Goal: Complete application form

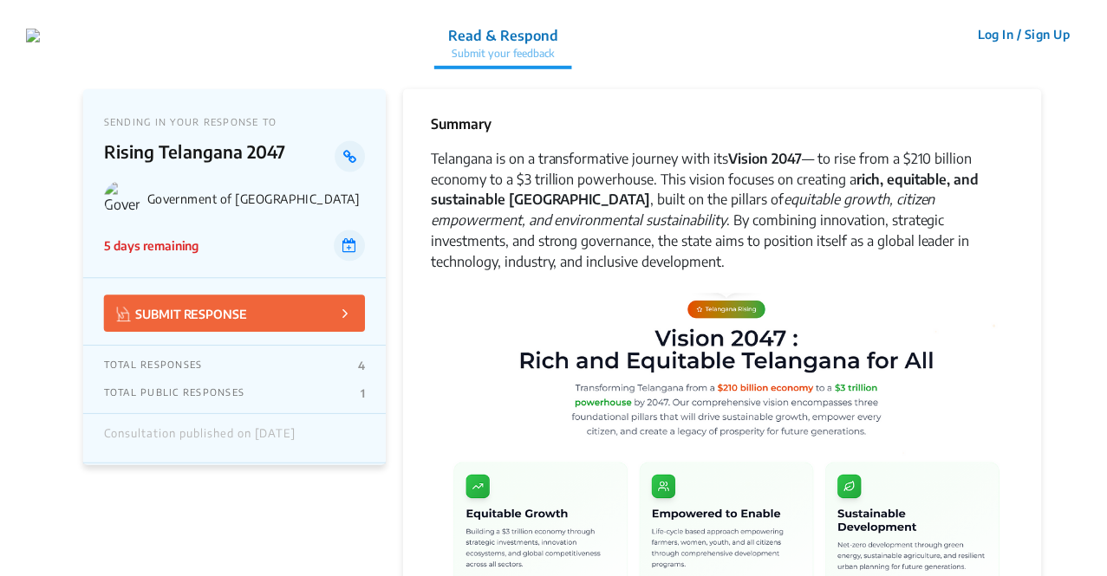
scroll to position [4261, 0]
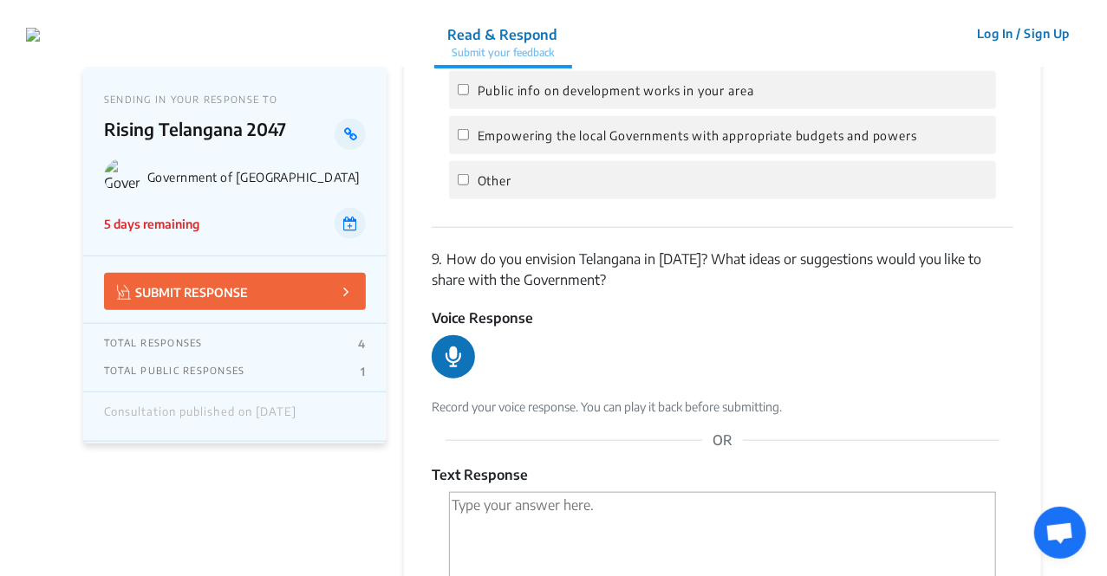
scroll to position [4019, 0]
click at [460, 348] on icon at bounding box center [454, 358] width 16 height 21
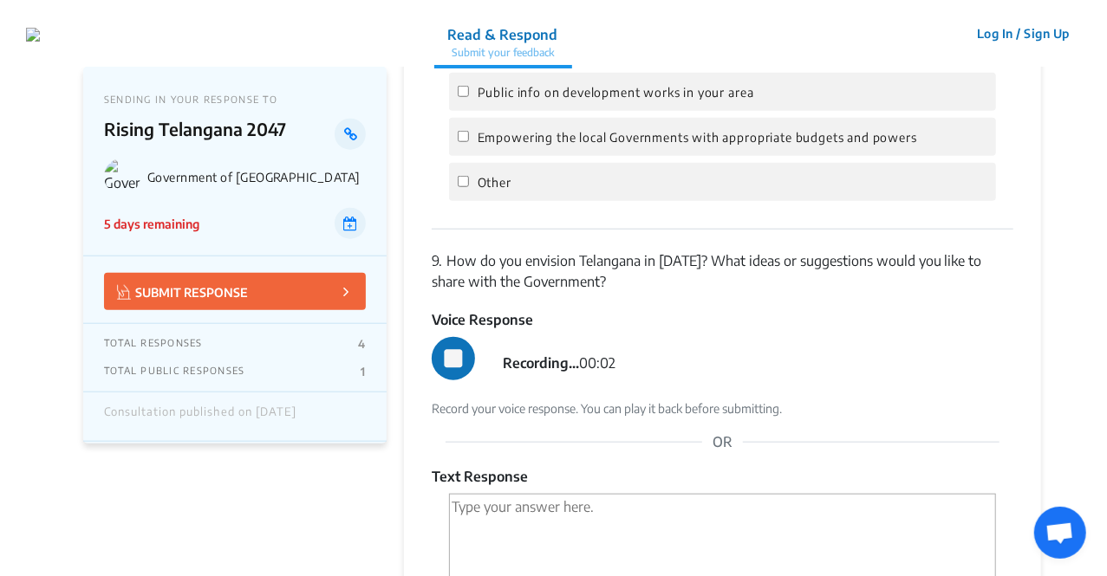
click at [454, 350] on icon at bounding box center [453, 359] width 18 height 18
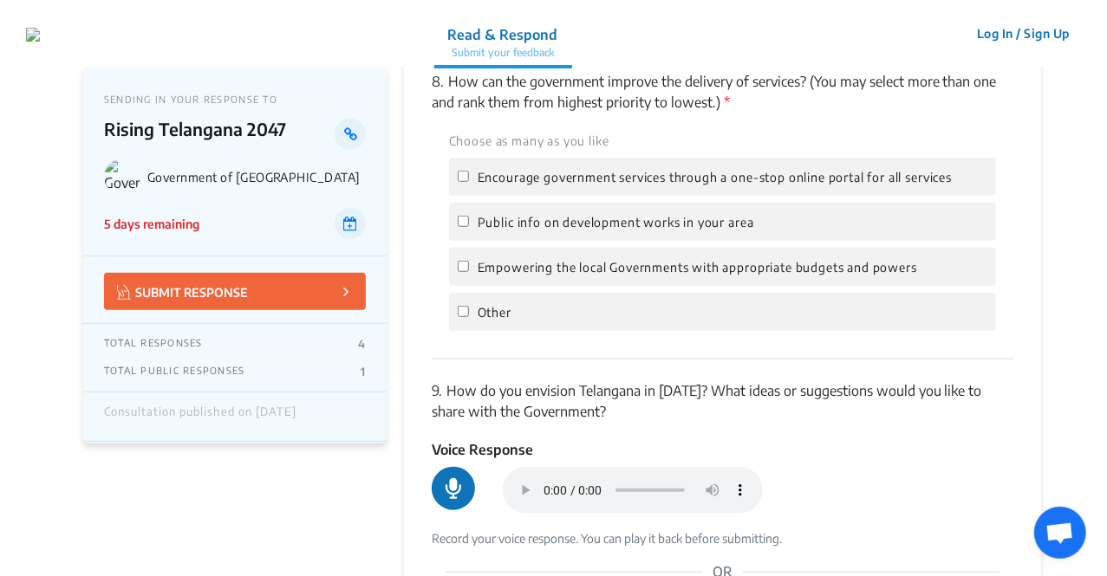
scroll to position [3755, 0]
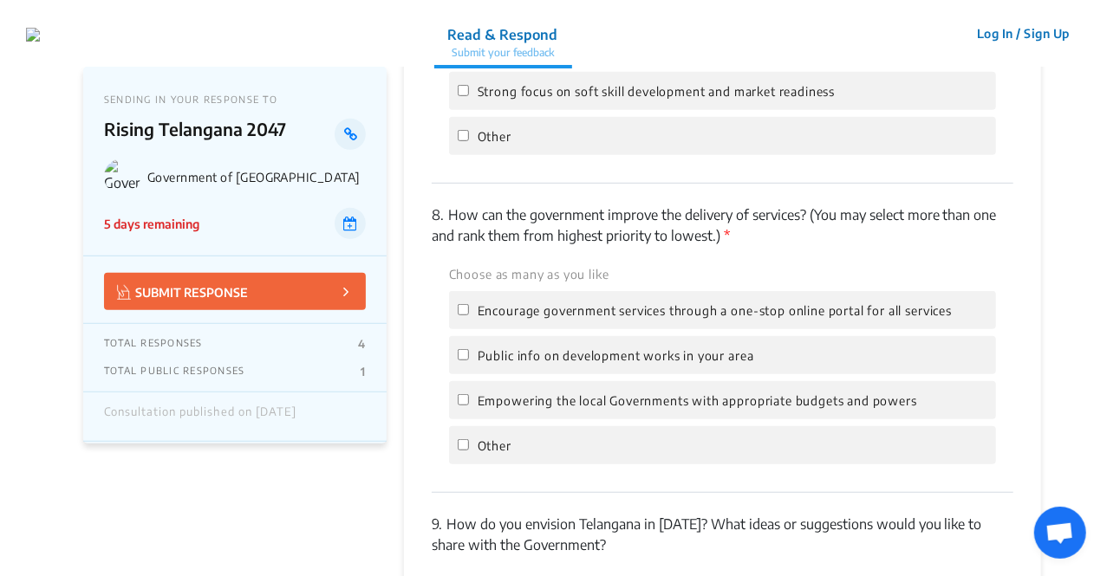
click at [487, 304] on div "Encourage government services through a one-stop online portal for all services" at bounding box center [722, 310] width 547 height 38
click at [461, 304] on input "Encourage government services through a one-stop online portal for all services" at bounding box center [463, 309] width 11 height 11
checkbox input "true"
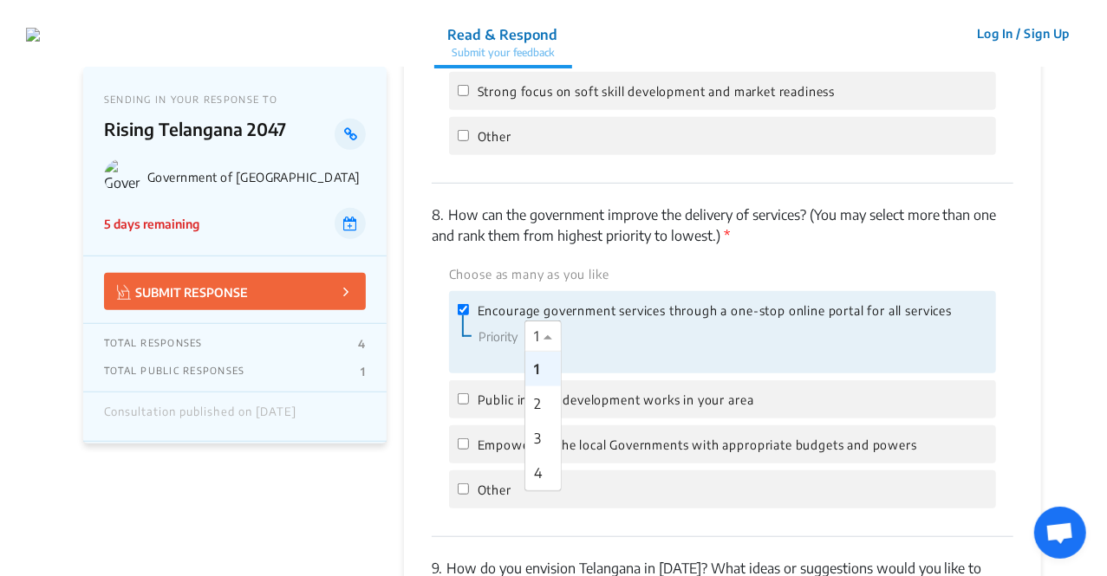
click at [526, 326] on div at bounding box center [551, 337] width 52 height 23
click at [539, 421] on div "3" at bounding box center [543, 438] width 36 height 35
click at [459, 394] on input "Public info on development works in your area" at bounding box center [463, 399] width 11 height 11
checkbox input "true"
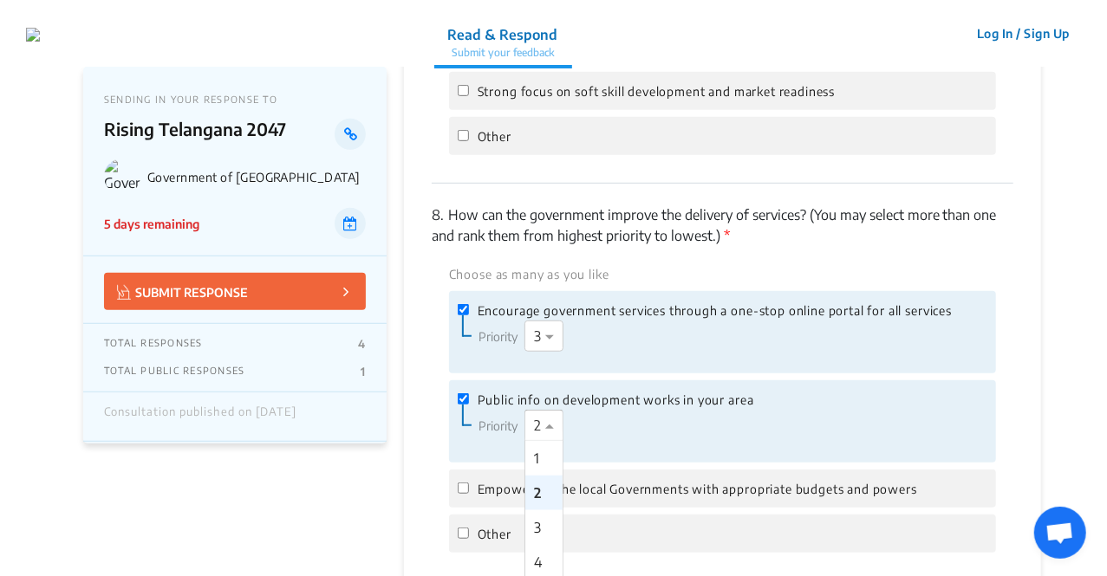
click at [546, 415] on span at bounding box center [552, 425] width 22 height 21
click at [544, 511] on div "3" at bounding box center [543, 528] width 37 height 35
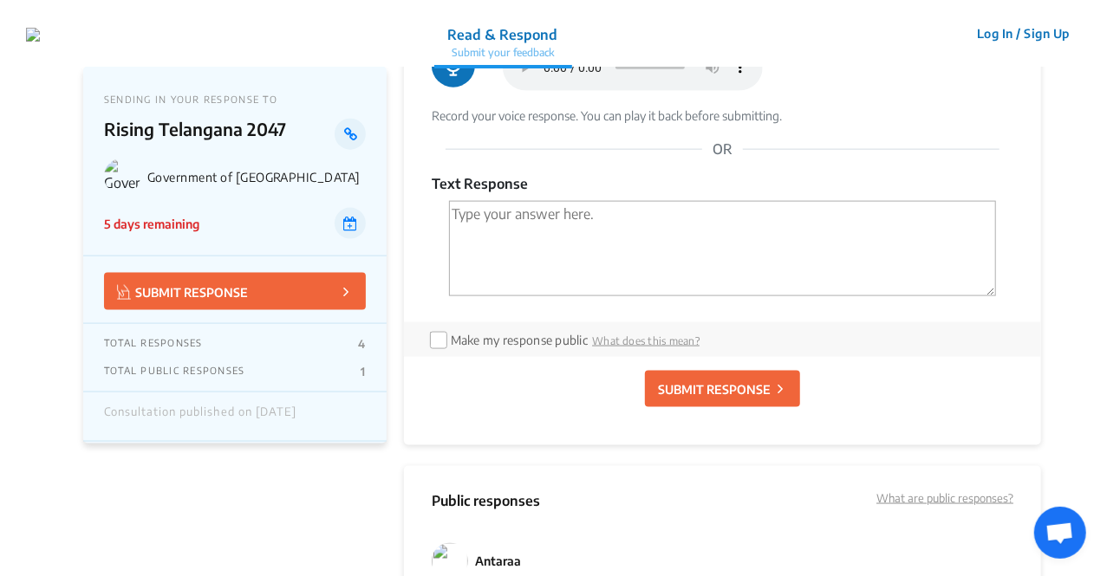
scroll to position [4407, 0]
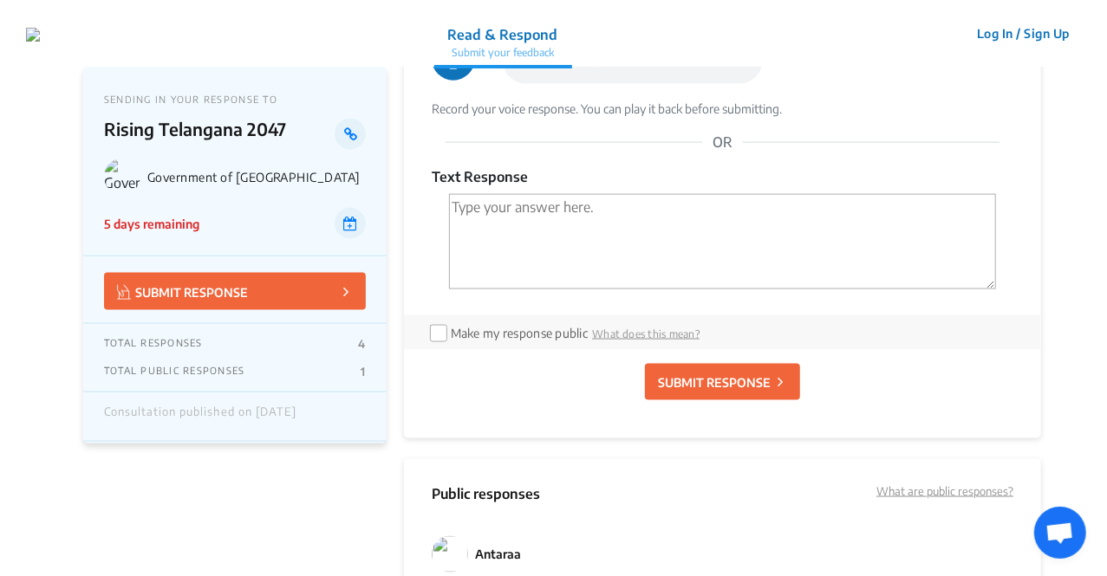
click at [704, 374] on p "SUBMIT RESPONSE" at bounding box center [714, 383] width 113 height 18
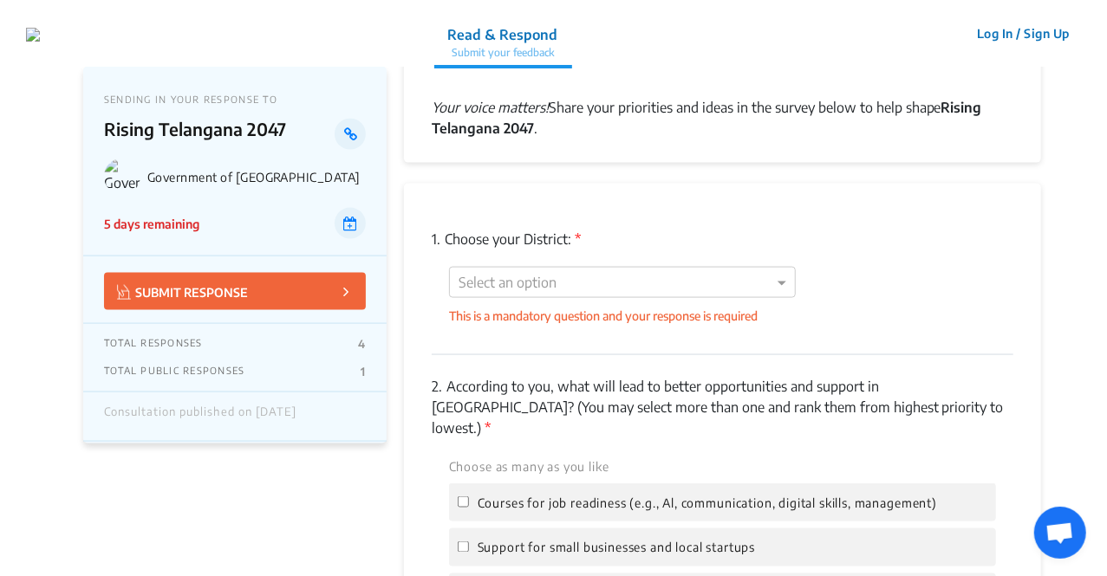
scroll to position [1107, 0]
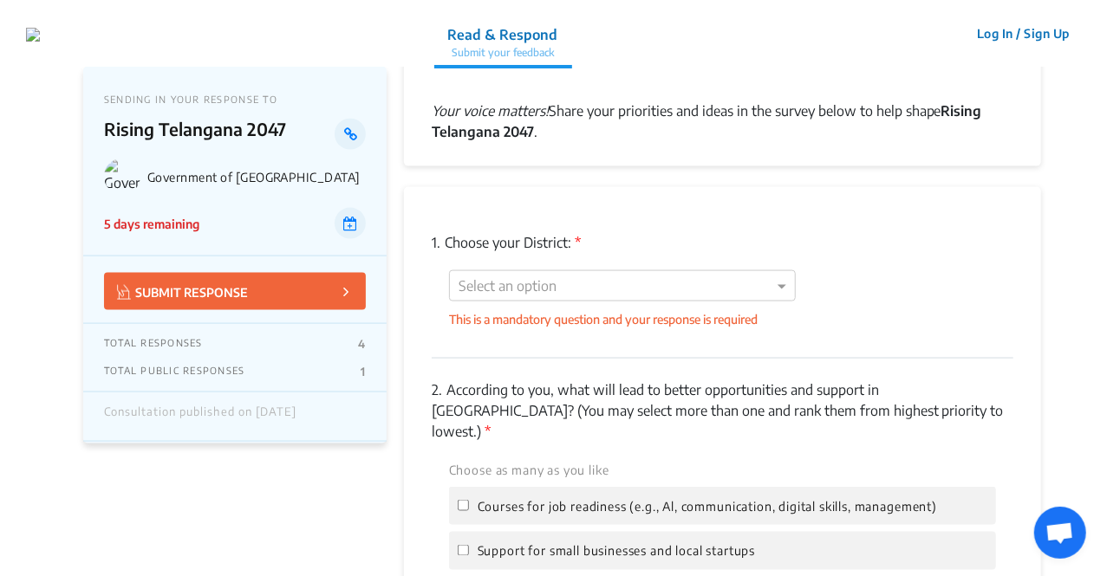
click at [721, 303] on div "Select an option This is a mandatory question and your response is required" at bounding box center [723, 299] width 582 height 58
click at [648, 270] on div "Select an option" at bounding box center [622, 285] width 347 height 31
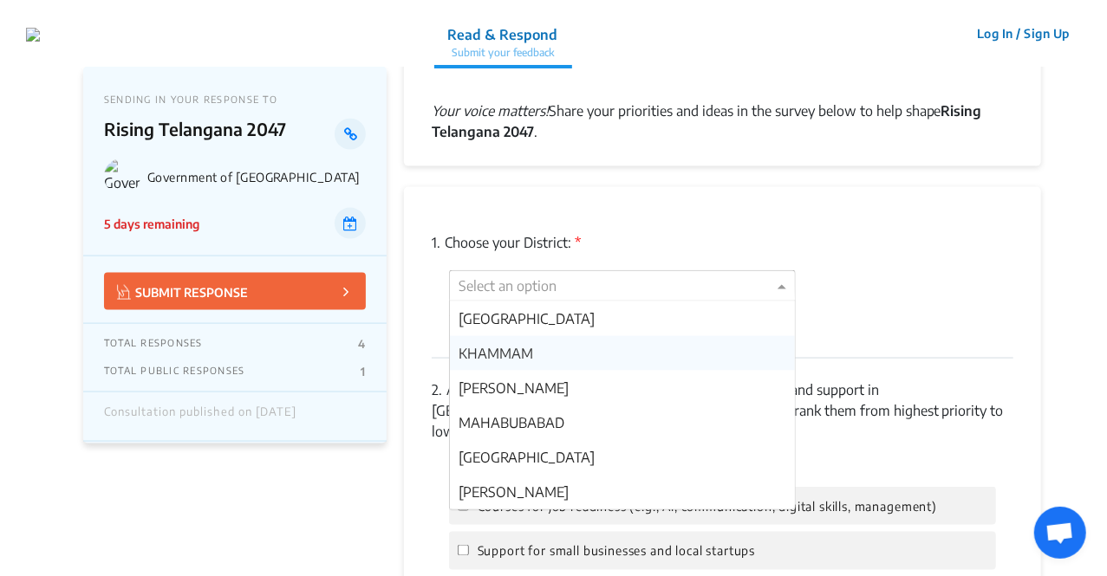
click at [578, 351] on div "KHAMMAM" at bounding box center [622, 353] width 345 height 35
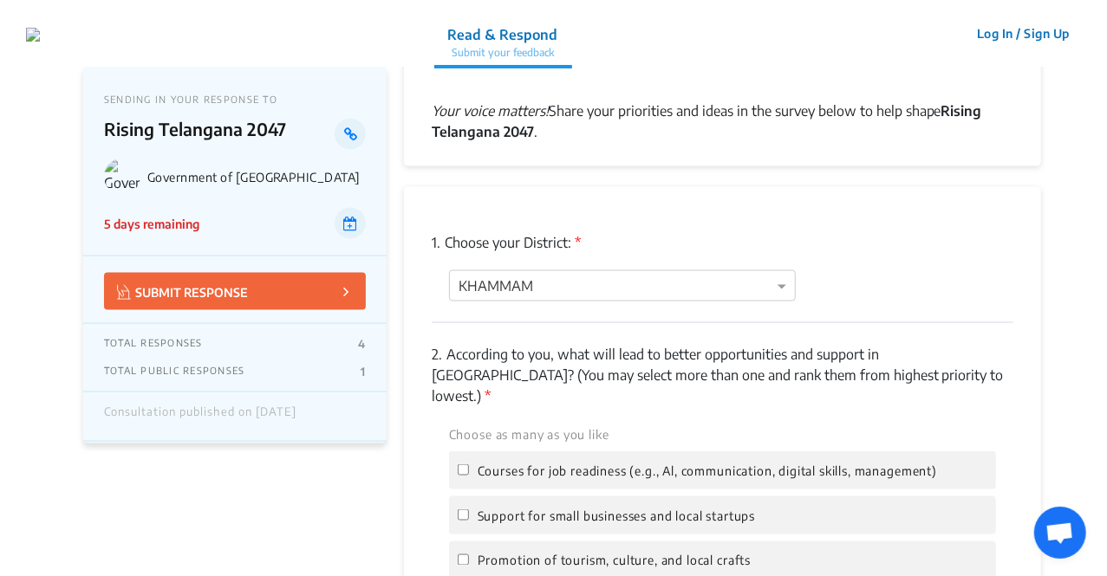
click at [569, 464] on span "Courses for job readiness (e.g., Al, communication, digital skills, management)" at bounding box center [707, 471] width 459 height 15
click at [469, 465] on input "Courses for job readiness (e.g., Al, communication, digital skills, management)" at bounding box center [463, 470] width 11 height 11
checkbox input "true"
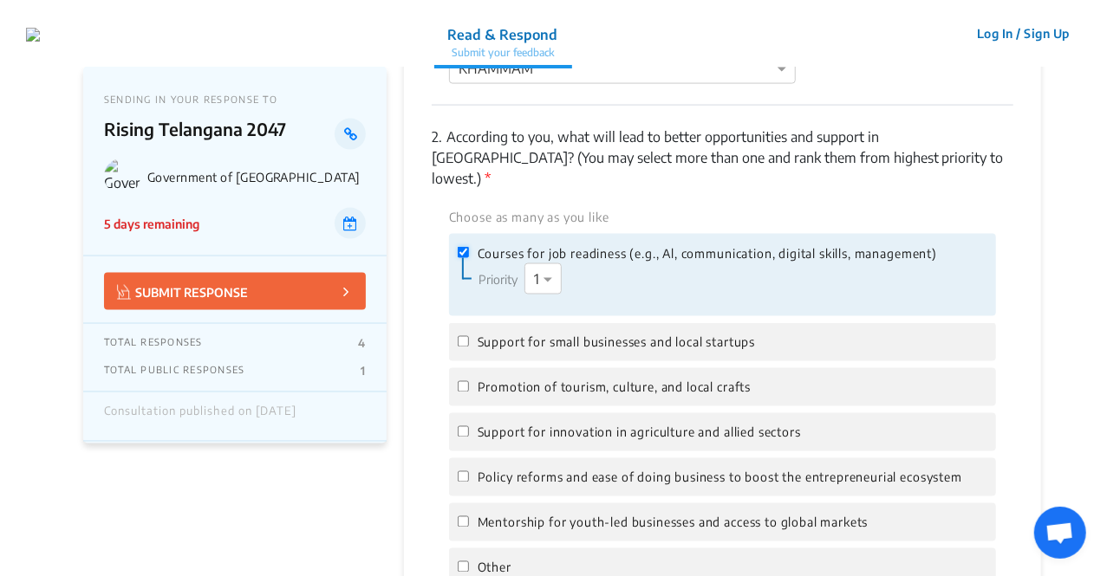
scroll to position [1325, 0]
click at [550, 335] on span "Support for small businesses and local startups" at bounding box center [616, 342] width 277 height 15
click at [469, 335] on input "Support for small businesses and local startups" at bounding box center [463, 340] width 11 height 11
checkbox input "true"
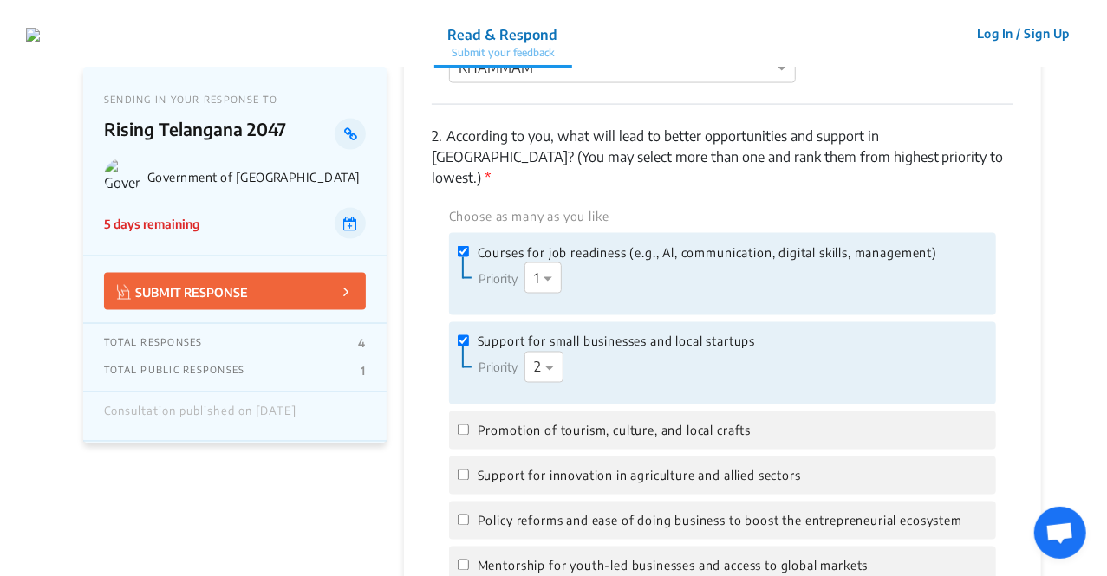
click at [532, 424] on span "Promotion of tourism, culture, and local crafts" at bounding box center [614, 431] width 273 height 15
click at [469, 425] on input "Promotion of tourism, culture, and local crafts" at bounding box center [463, 430] width 11 height 11
checkbox input "true"
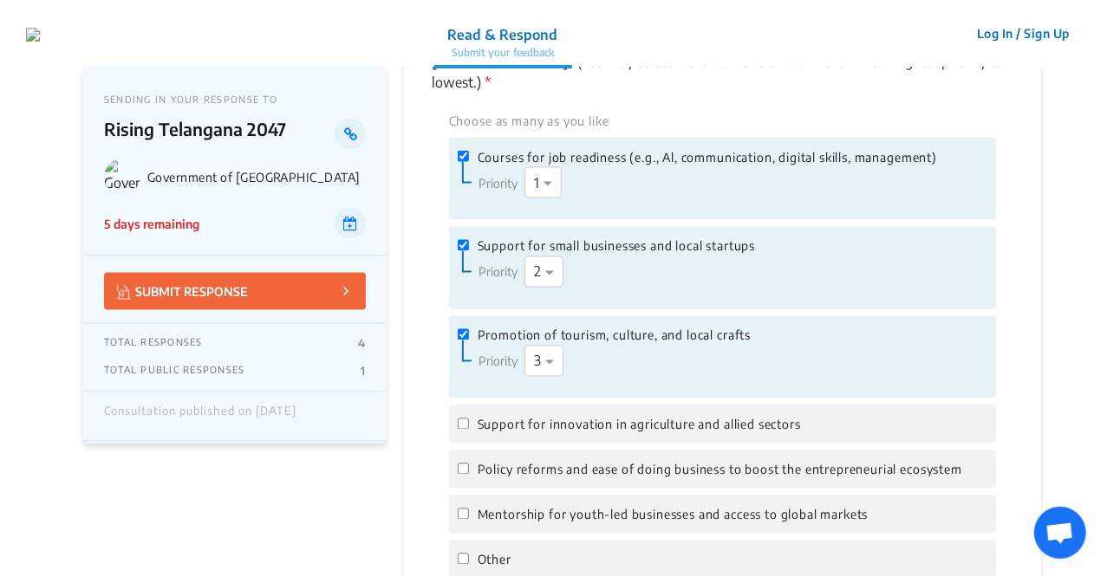
click at [515, 415] on div "Support for innovation in agriculture and allied sectors" at bounding box center [722, 425] width 547 height 38
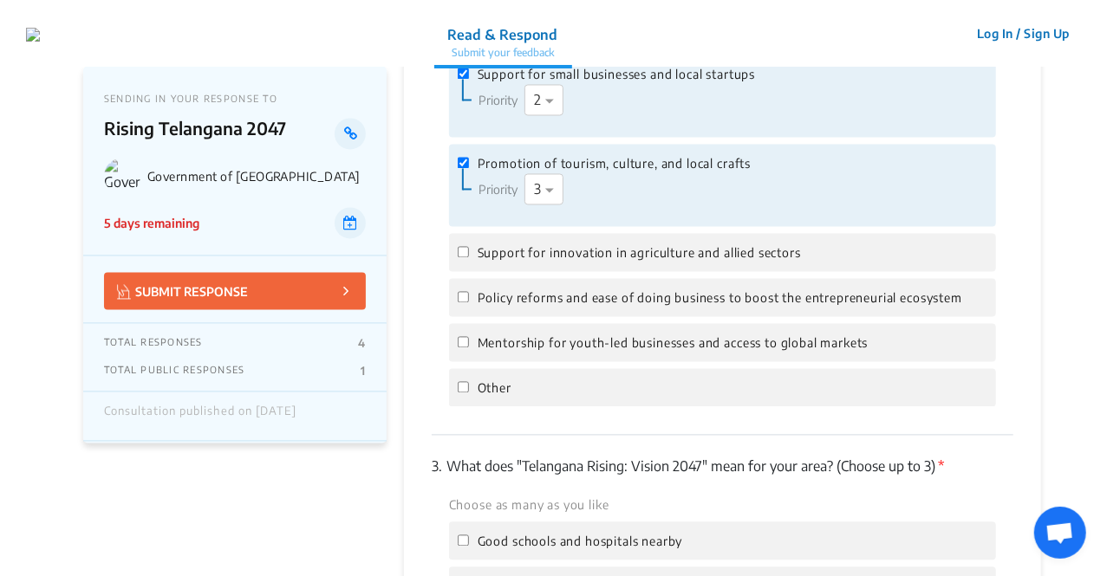
scroll to position [1687, 0]
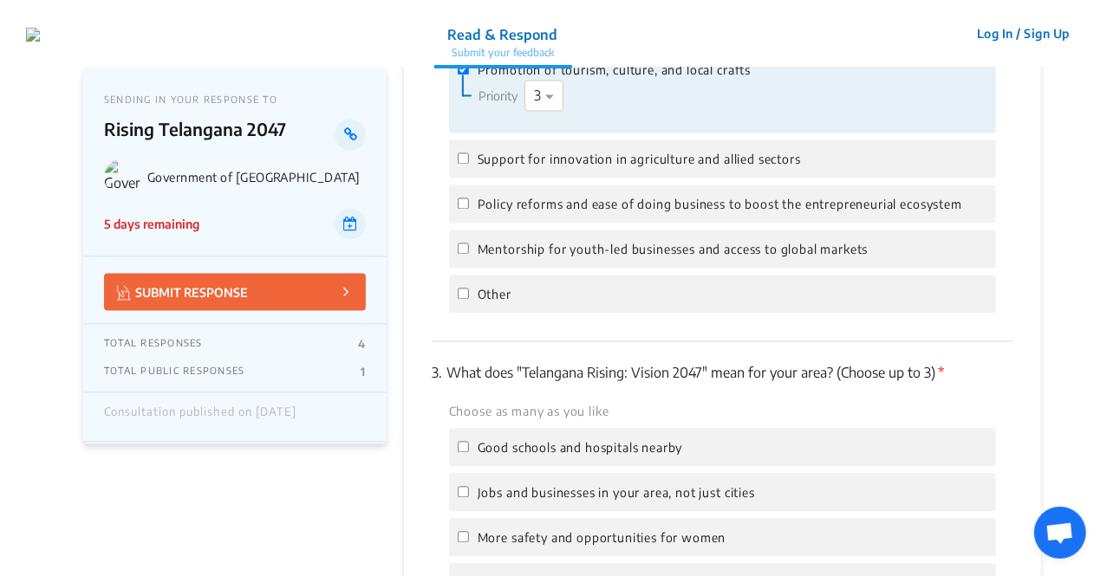
click at [547, 440] on span "Good schools and hospitals nearby" at bounding box center [580, 447] width 205 height 15
click at [469, 441] on input "Good schools and hospitals nearby" at bounding box center [463, 446] width 11 height 11
checkbox input "true"
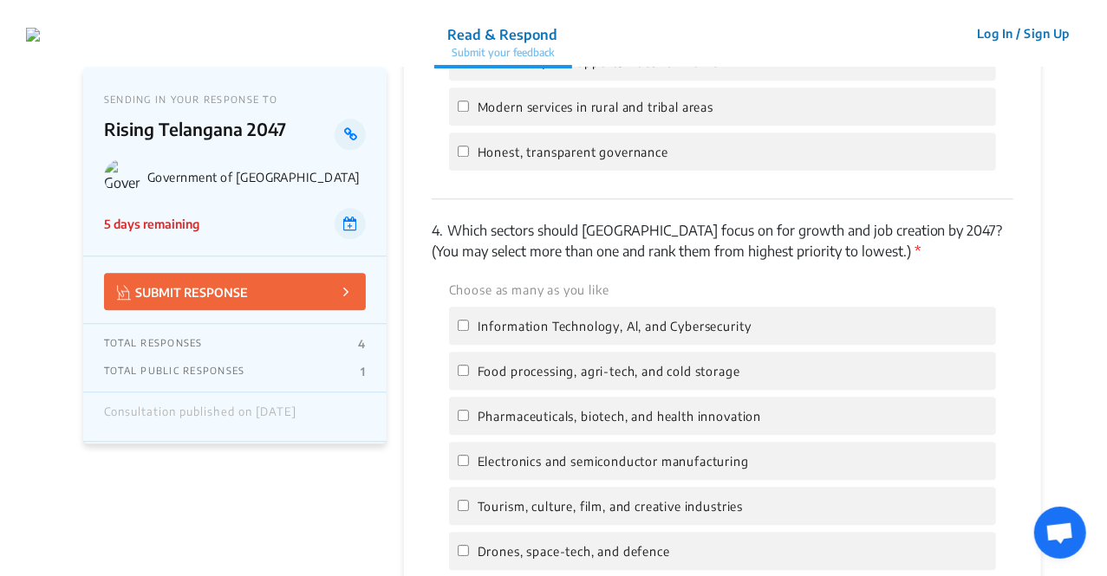
scroll to position [2218, 0]
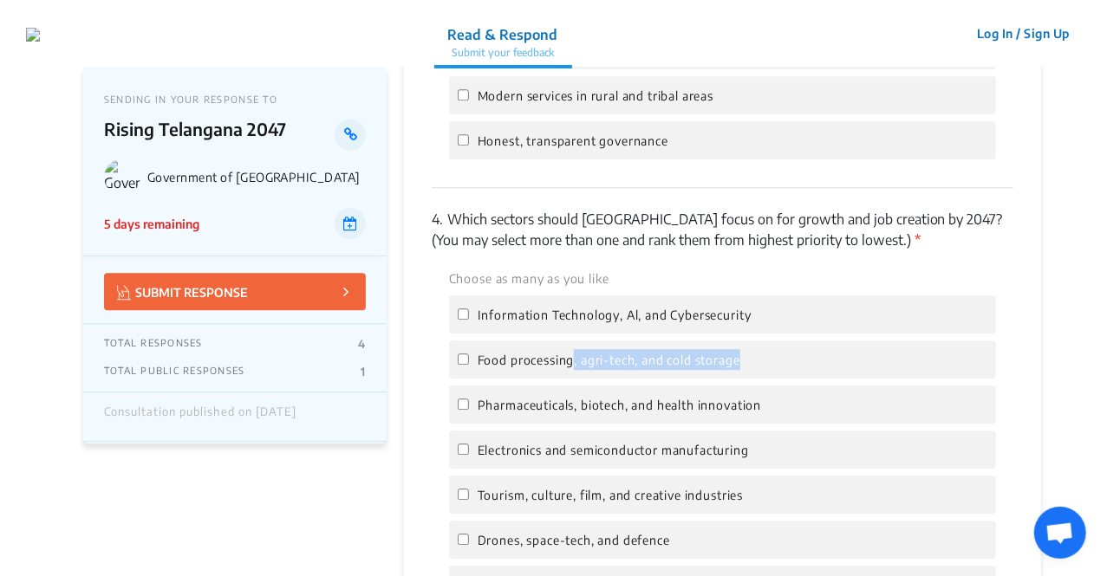
drag, startPoint x: 574, startPoint y: 365, endPoint x: 575, endPoint y: 329, distance: 35.5
click at [575, 329] on div "Choose as many as you like Information Technology, Al, and Cybersecurity Food p…" at bounding box center [723, 449] width 582 height 363
click at [575, 349] on label "Food processing, agri-tech, and cold storage" at bounding box center [599, 359] width 283 height 21
click at [469, 354] on input "Food processing, agri-tech, and cold storage" at bounding box center [463, 359] width 11 height 11
checkbox input "true"
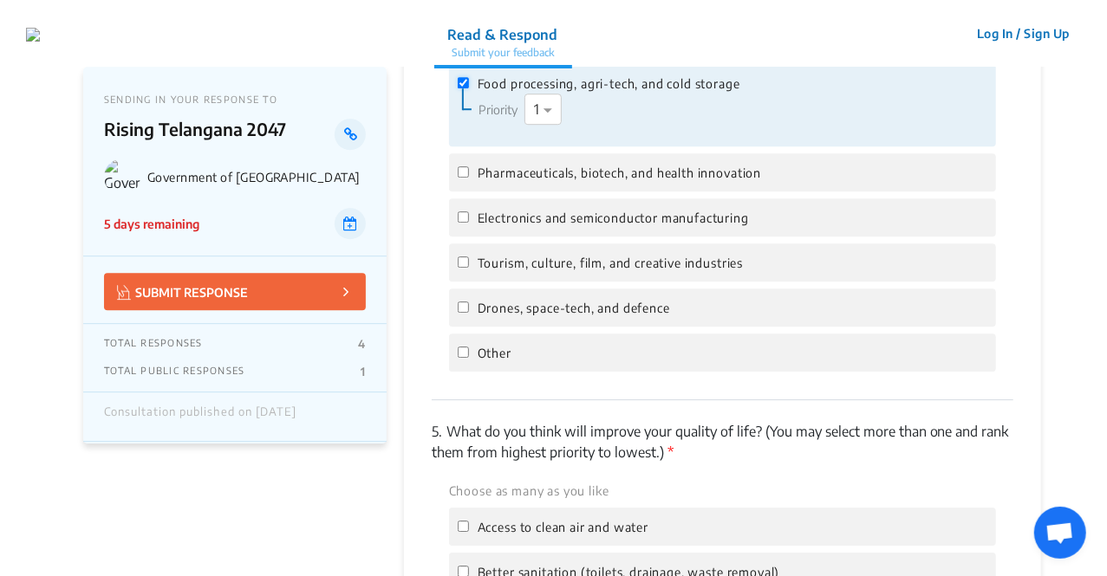
scroll to position [2499, 0]
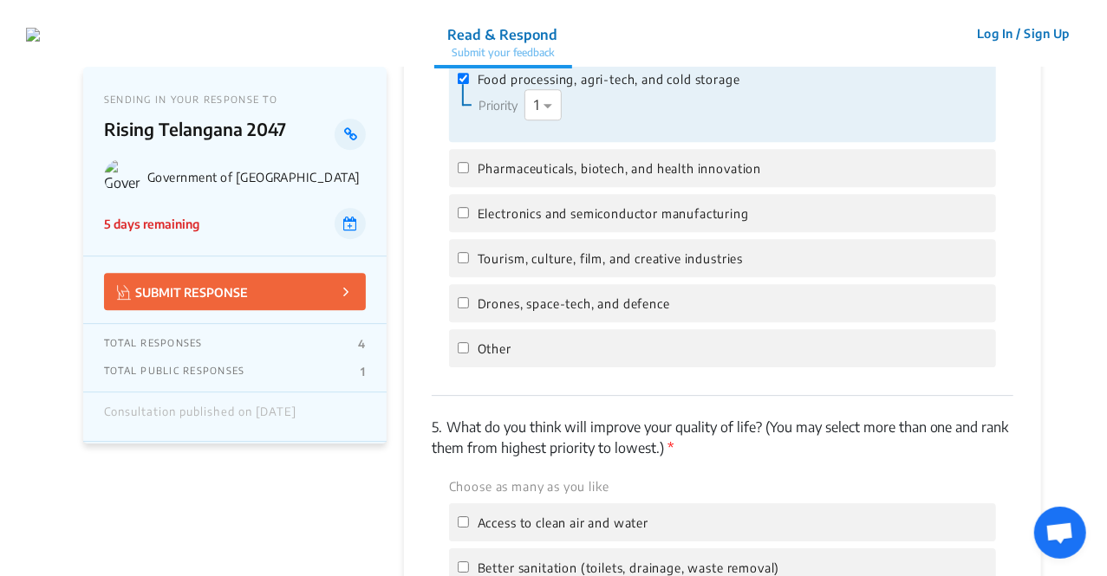
click at [525, 516] on span "Access to clean air and water" at bounding box center [563, 523] width 171 height 15
click at [469, 517] on input "Access to clean air and water" at bounding box center [463, 522] width 11 height 11
checkbox input "true"
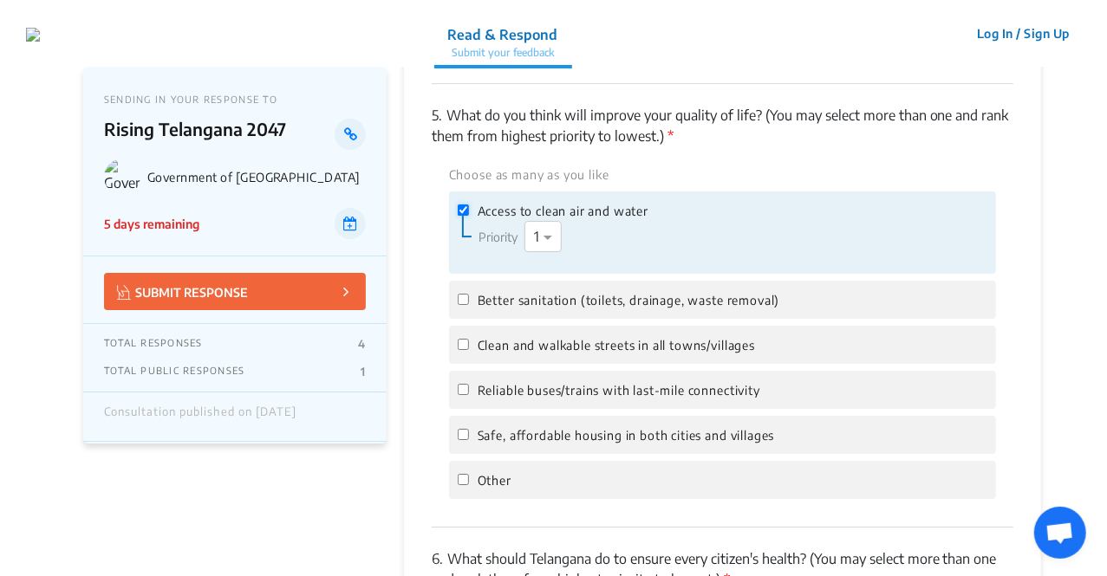
scroll to position [2817, 0]
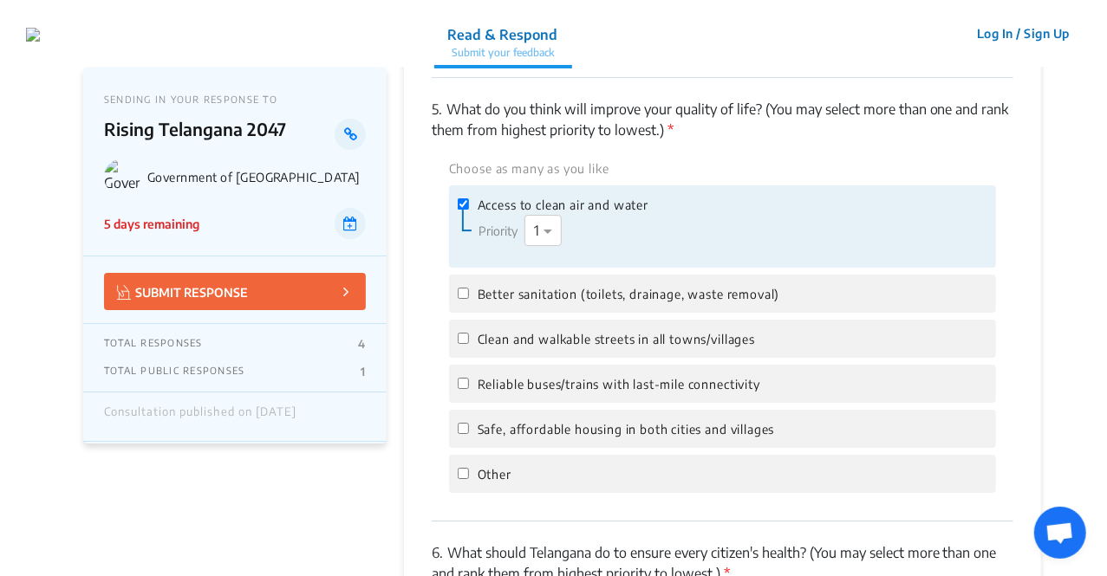
click at [556, 377] on span "Reliable buses/trains with last-mile connectivity" at bounding box center [619, 384] width 283 height 15
click at [469, 378] on input "Reliable buses/trains with last-mile connectivity" at bounding box center [463, 383] width 11 height 11
checkbox input "true"
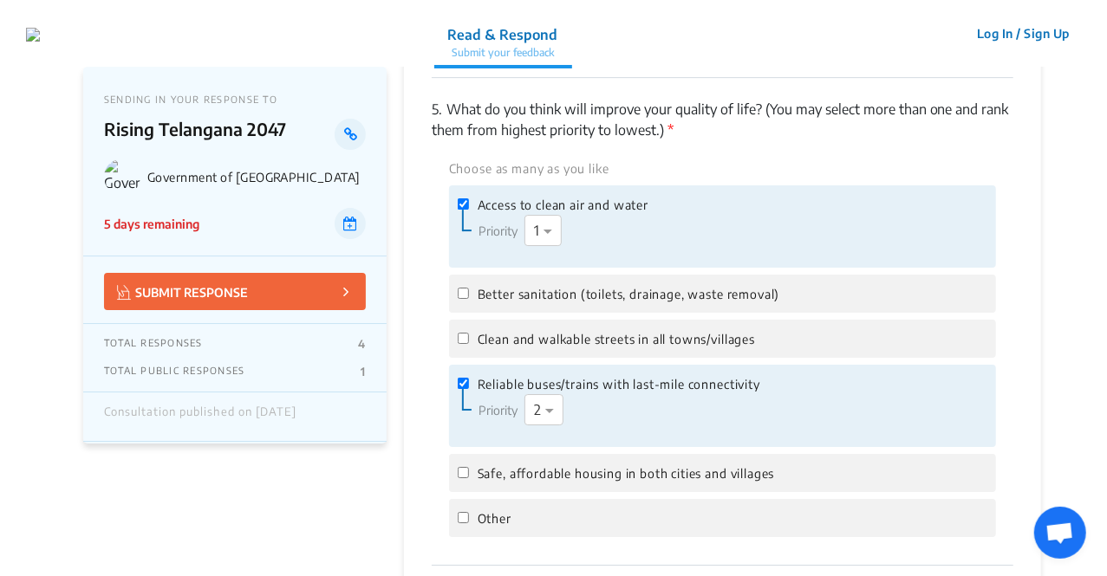
click at [550, 454] on div "Safe, affordable housing in both cities and villages" at bounding box center [722, 473] width 547 height 38
click at [550, 466] on span "Safe, affordable housing in both cities and villages" at bounding box center [626, 473] width 297 height 15
click at [469, 467] on input "Safe, affordable housing in both cities and villages" at bounding box center [463, 472] width 11 height 11
checkbox input "true"
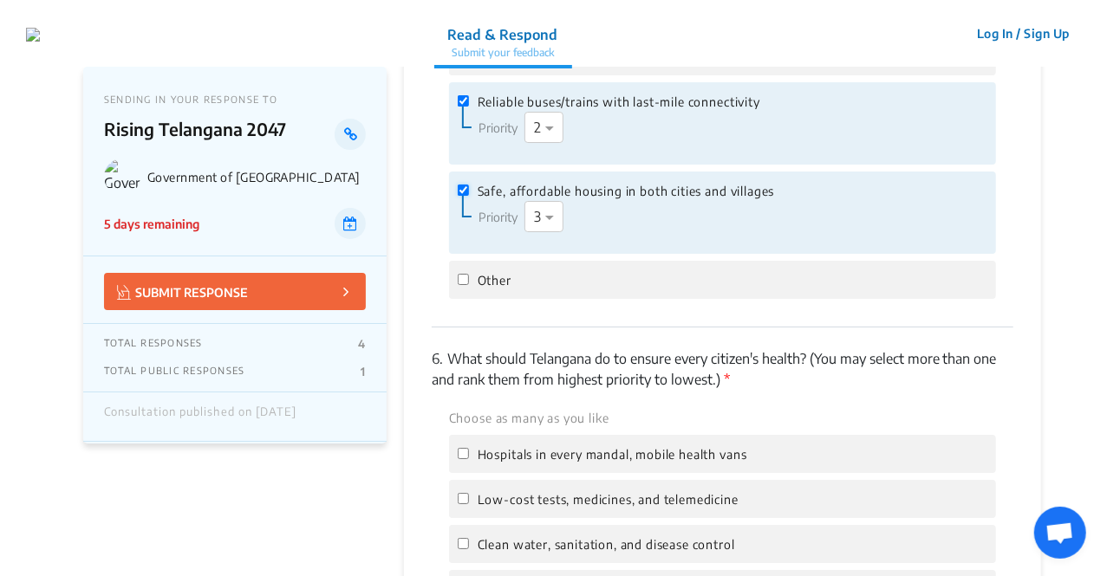
scroll to position [3102, 0]
click at [572, 448] on div "Choose as many as you like Hospitals in every mandal, mobile health vans Low-co…" at bounding box center [723, 586] width 582 height 363
click at [572, 445] on span "Hospitals in every mandal, mobile health vans" at bounding box center [613, 452] width 270 height 15
click at [469, 446] on input "Hospitals in every mandal, mobile health vans" at bounding box center [463, 451] width 11 height 11
checkbox input "true"
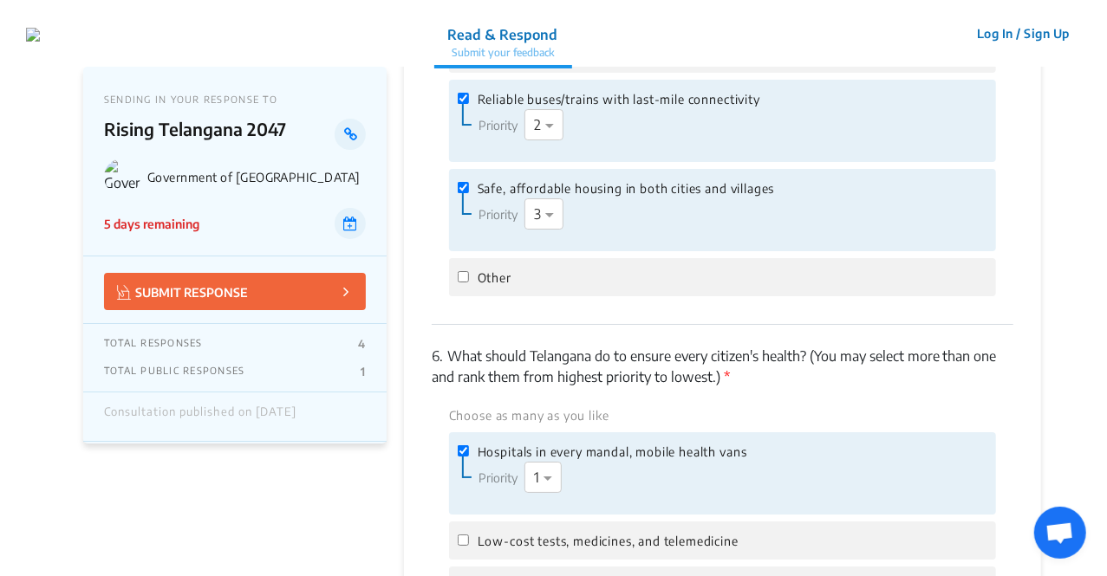
click at [546, 534] on span "Low-cost tests, medicines, and telemedicine" at bounding box center [608, 541] width 261 height 15
click at [469, 535] on input "Low-cost tests, medicines, and telemedicine" at bounding box center [463, 540] width 11 height 11
checkbox input "true"
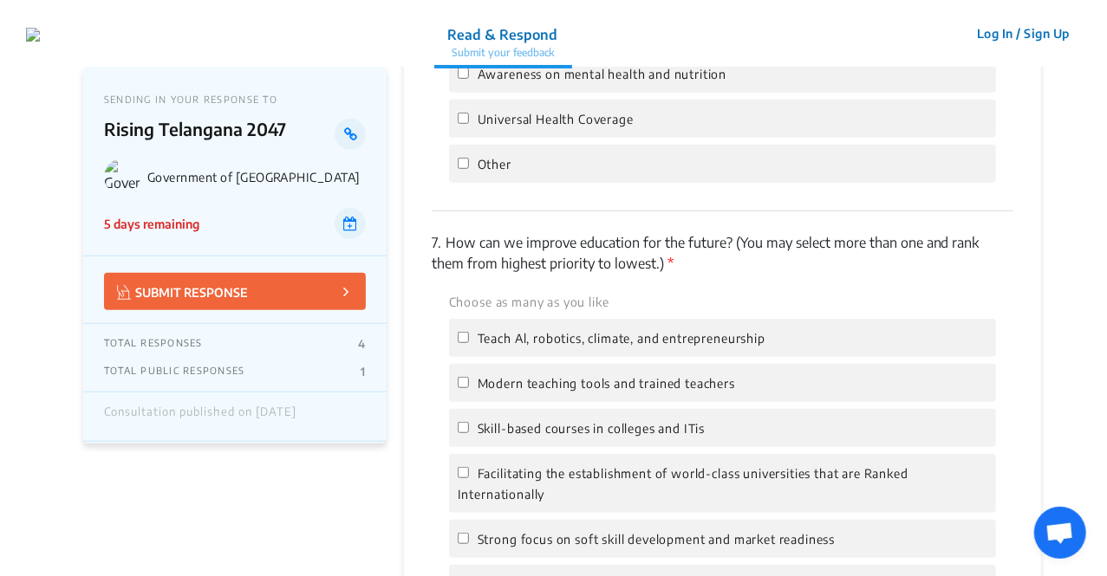
click at [563, 327] on div "Teach Al, robotics, climate, and entrepreneurship" at bounding box center [722, 338] width 547 height 38
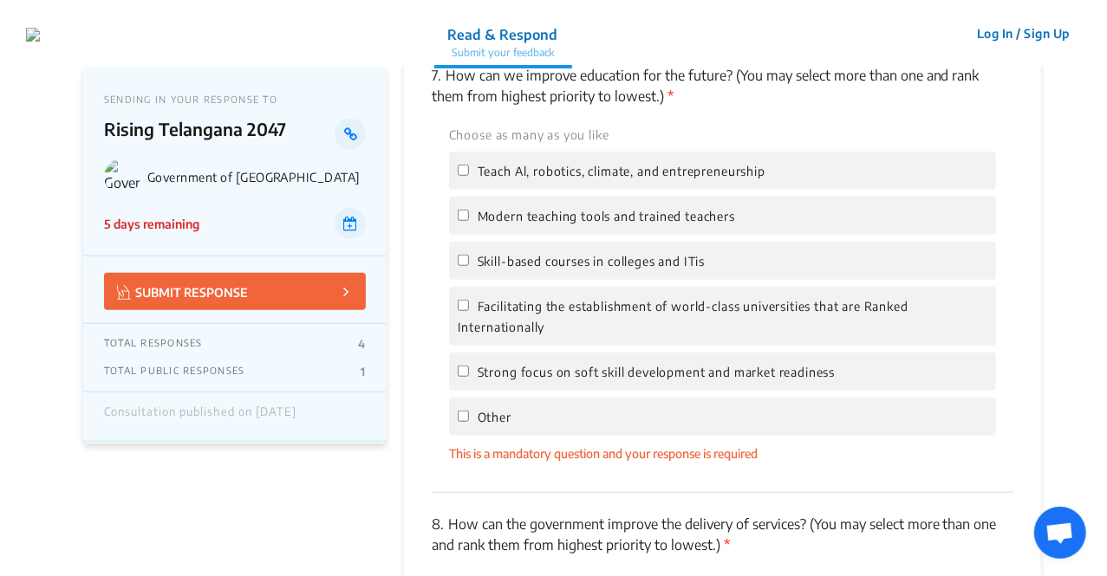
scroll to position [3896, 0]
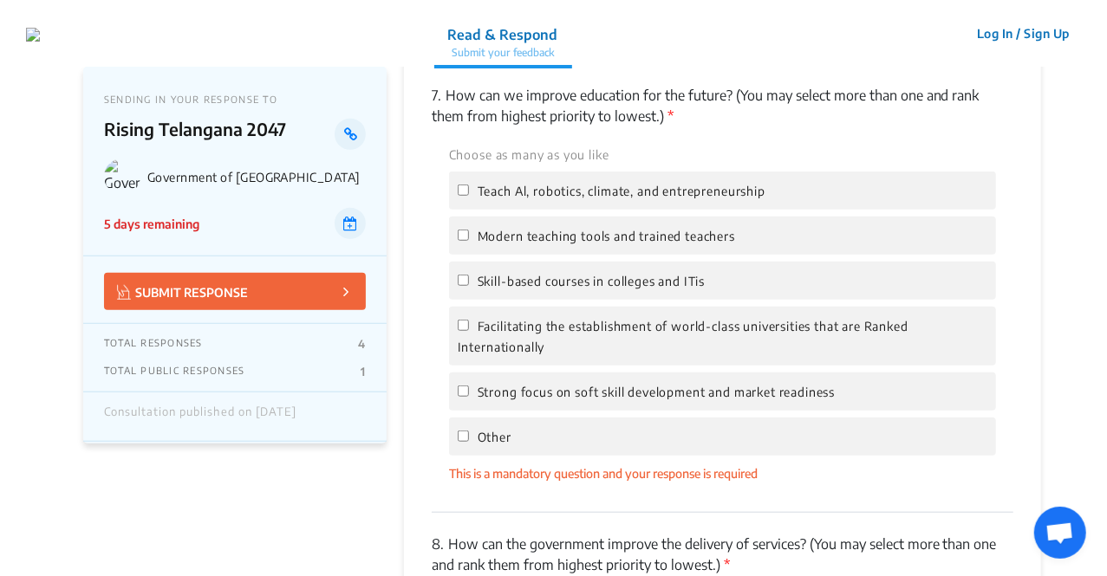
click at [524, 184] on span "Teach Al, robotics, climate, and entrepreneurship" at bounding box center [622, 191] width 288 height 15
click at [469, 185] on input "Teach Al, robotics, climate, and entrepreneurship" at bounding box center [463, 190] width 11 height 11
checkbox input "true"
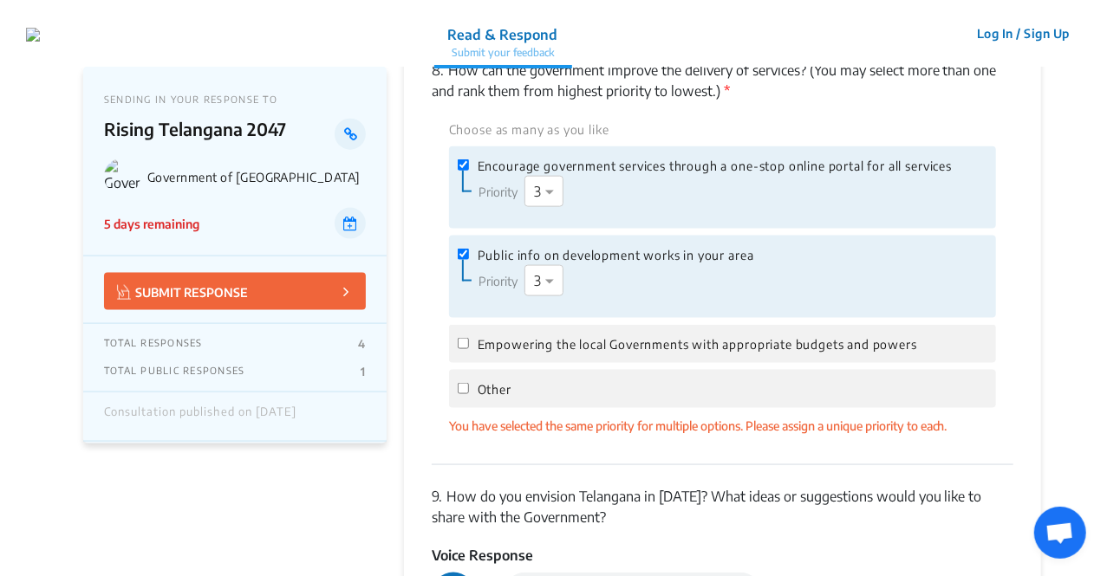
scroll to position [4384, 0]
click at [545, 272] on span at bounding box center [552, 282] width 22 height 21
click at [537, 333] on div "2" at bounding box center [543, 350] width 37 height 35
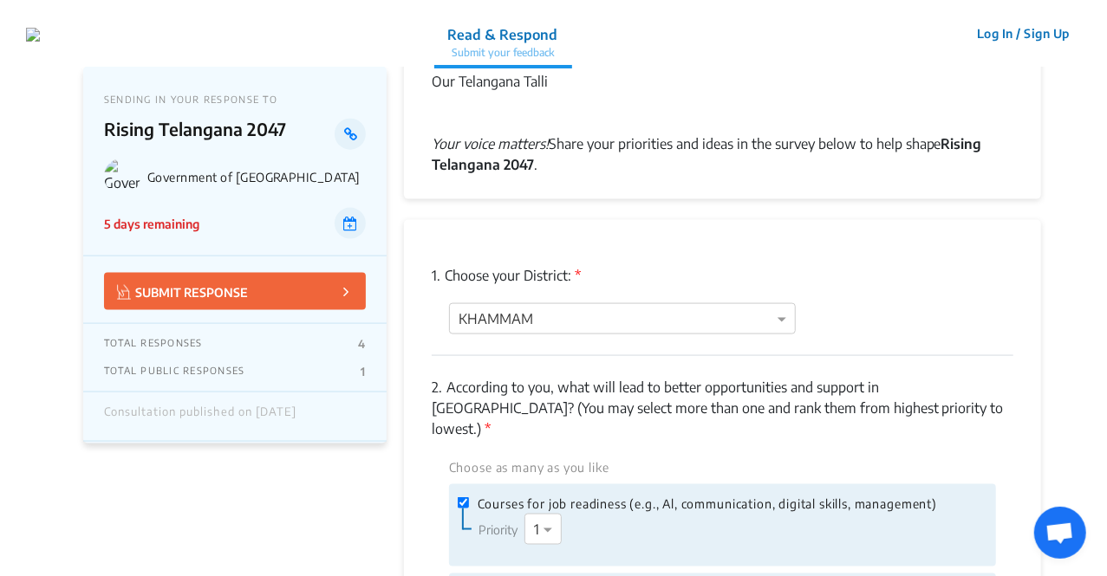
scroll to position [1078, 0]
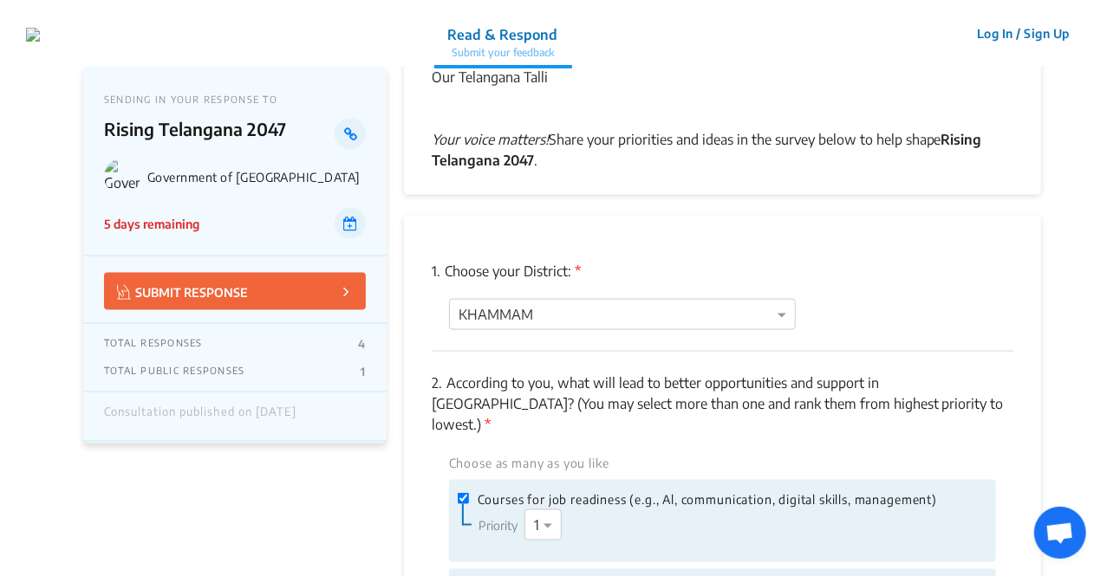
click at [1023, 31] on button "Log In / Sign Up" at bounding box center [1023, 33] width 115 height 27
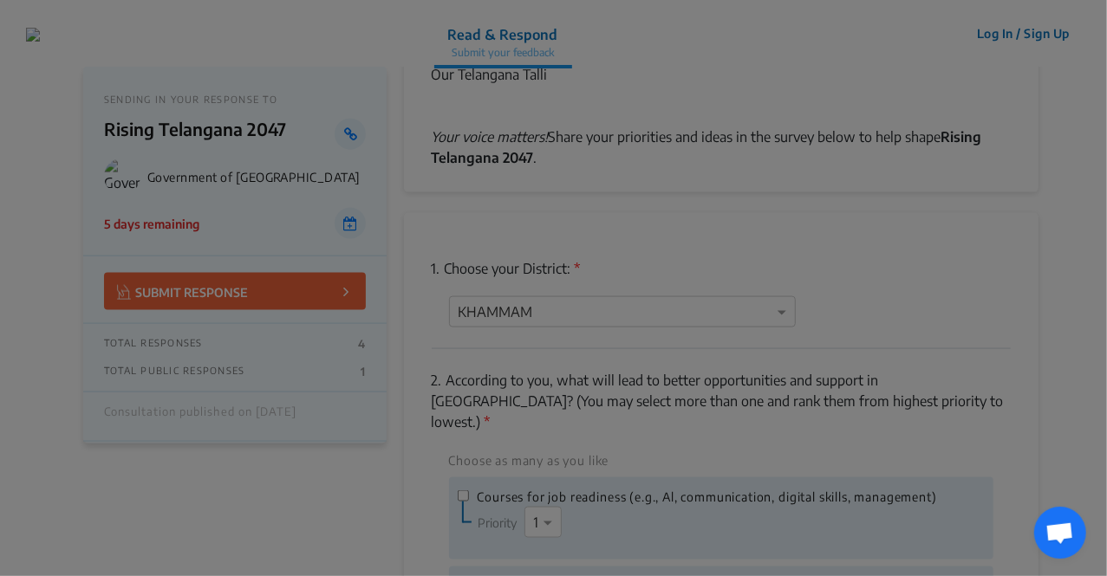
checkbox input "false"
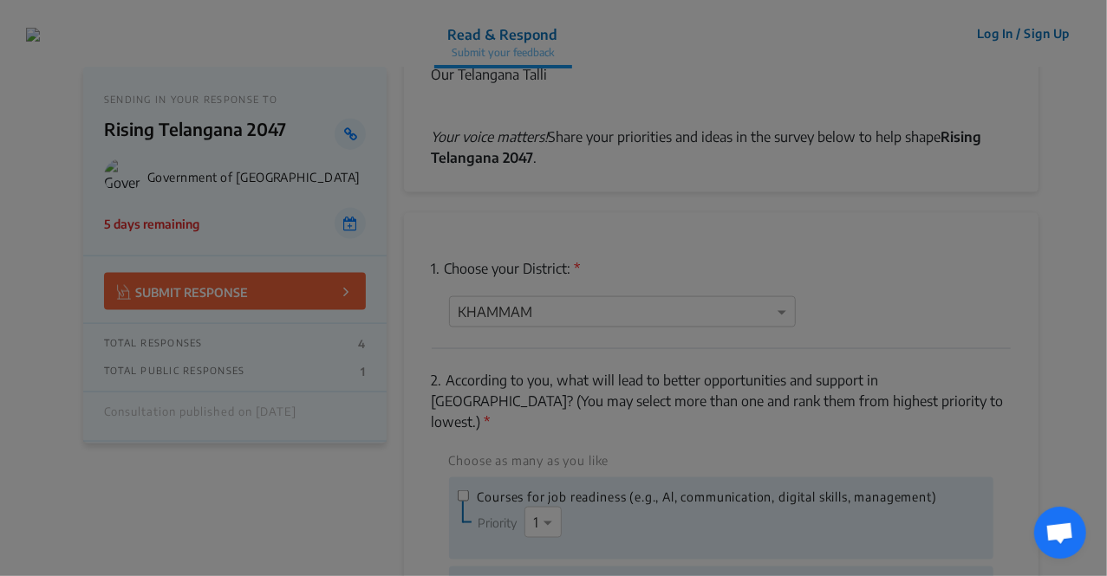
checkbox input "false"
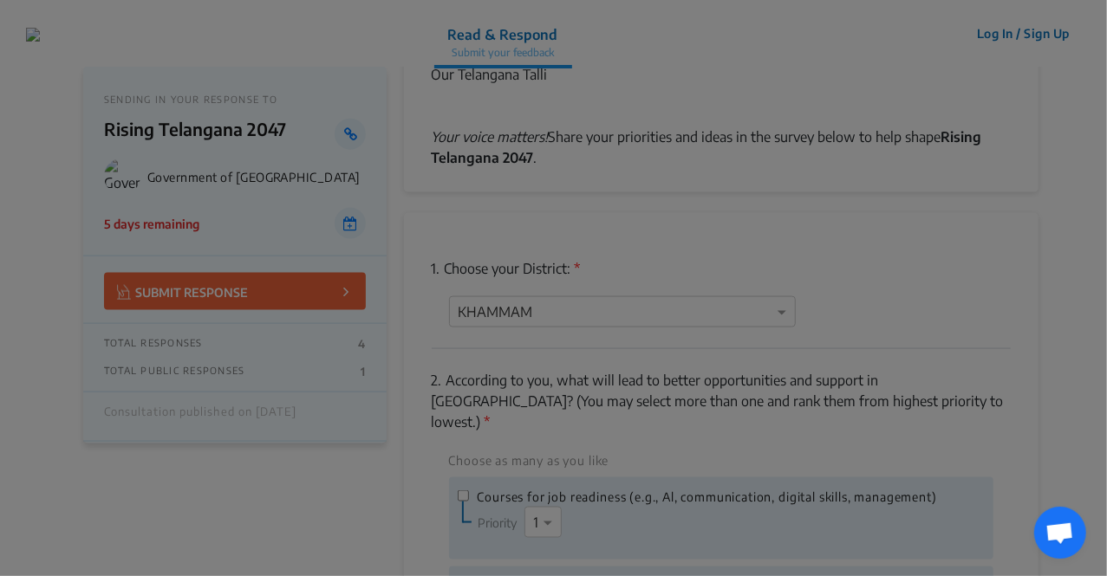
checkbox input "false"
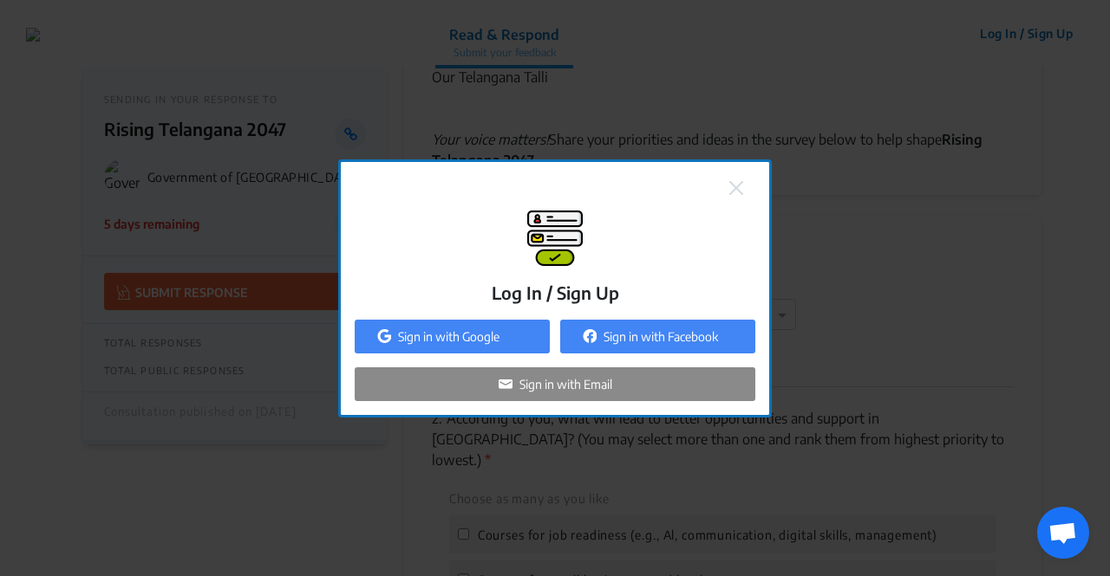
click at [738, 190] on img at bounding box center [736, 188] width 14 height 14
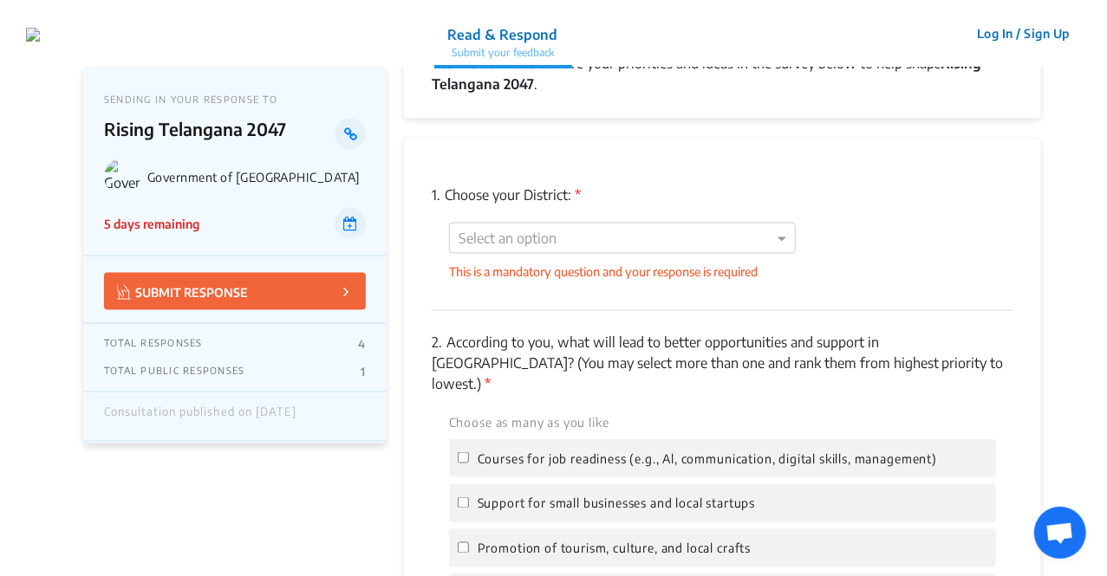
scroll to position [1326, 0]
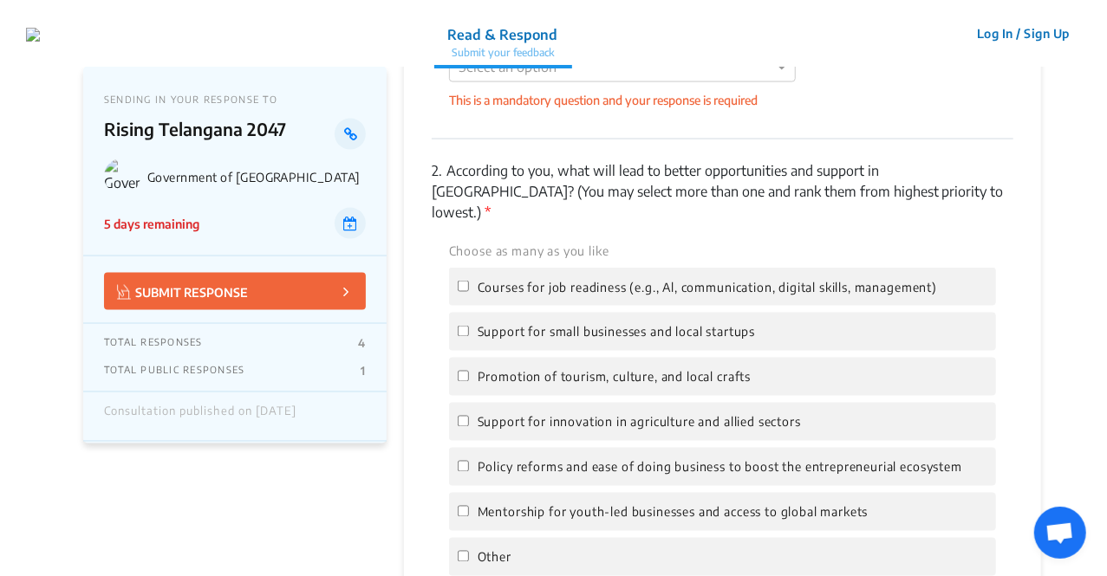
drag, startPoint x: 695, startPoint y: 350, endPoint x: 634, endPoint y: 162, distance: 197.9
click at [634, 162] on p "2. According to you, what will lead to better opportunities and support in [GEO…" at bounding box center [723, 191] width 582 height 62
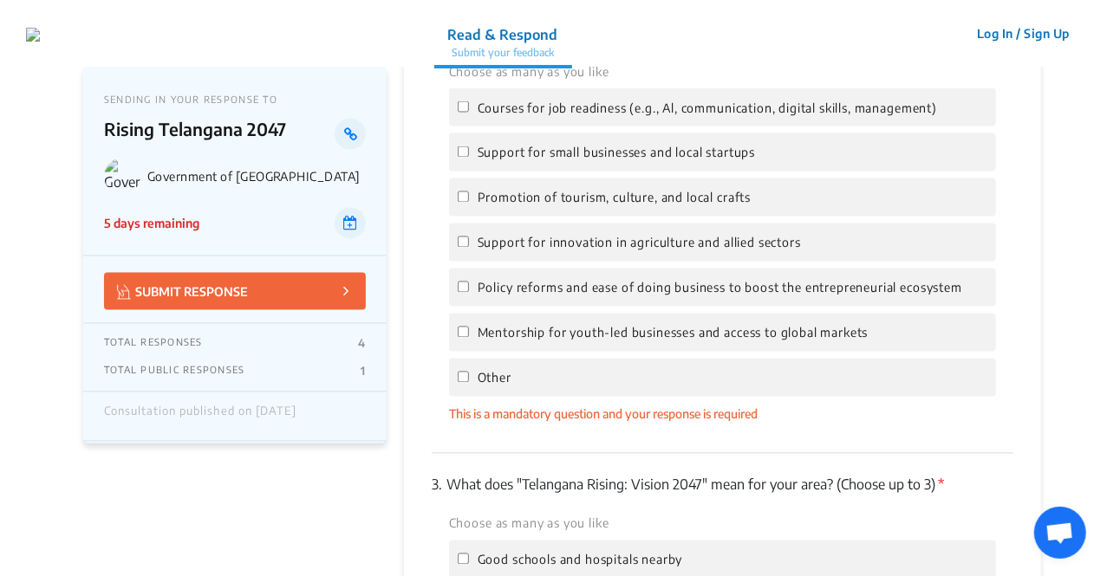
scroll to position [1507, 0]
click at [611, 280] on div "Policy reforms and ease of doing business to boost the entrepreneurial ecosystem" at bounding box center [722, 286] width 547 height 38
click at [572, 279] on span "Policy reforms and ease of doing business to boost the entrepreneurial ecosystem" at bounding box center [720, 286] width 485 height 15
click at [469, 280] on input "Policy reforms and ease of doing business to boost the entrepreneurial ecosystem" at bounding box center [463, 285] width 11 height 11
checkbox input "true"
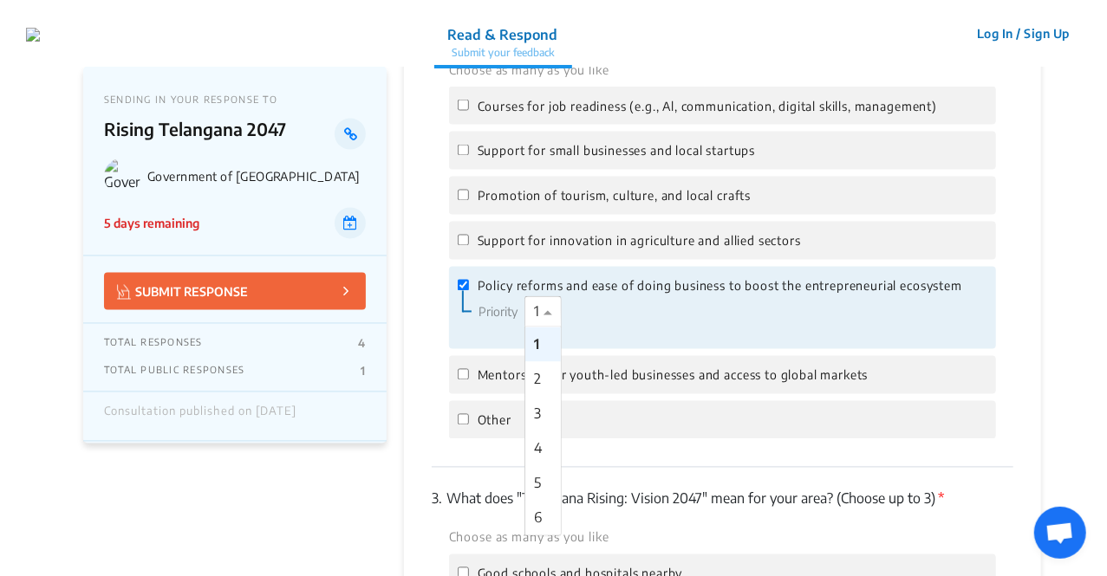
click at [541, 302] on span at bounding box center [550, 312] width 22 height 21
click at [541, 368] on div "2" at bounding box center [543, 379] width 36 height 35
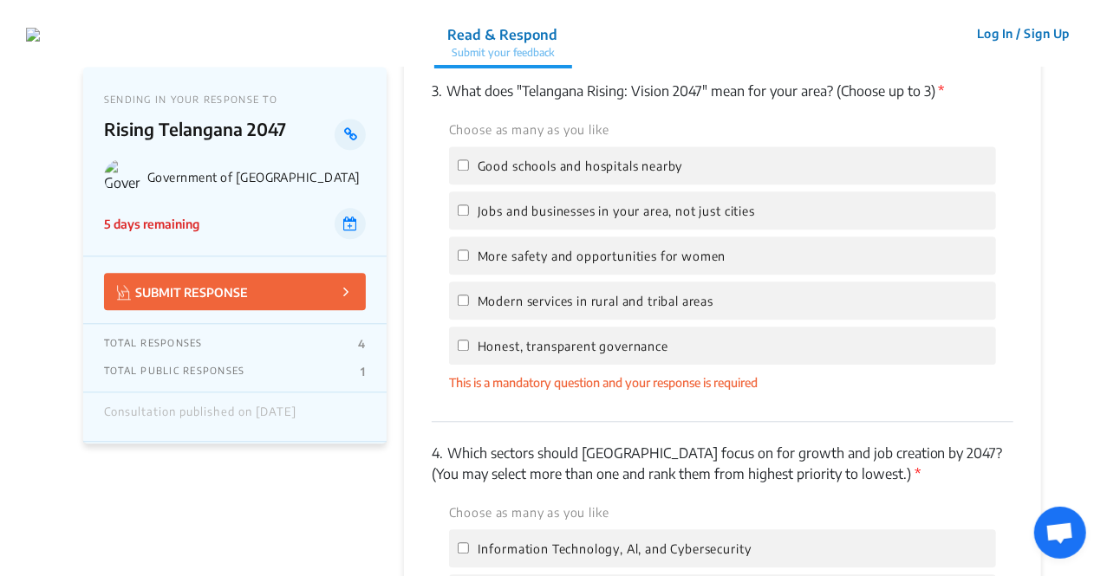
scroll to position [1915, 0]
